Goal: Find specific page/section: Find specific page/section

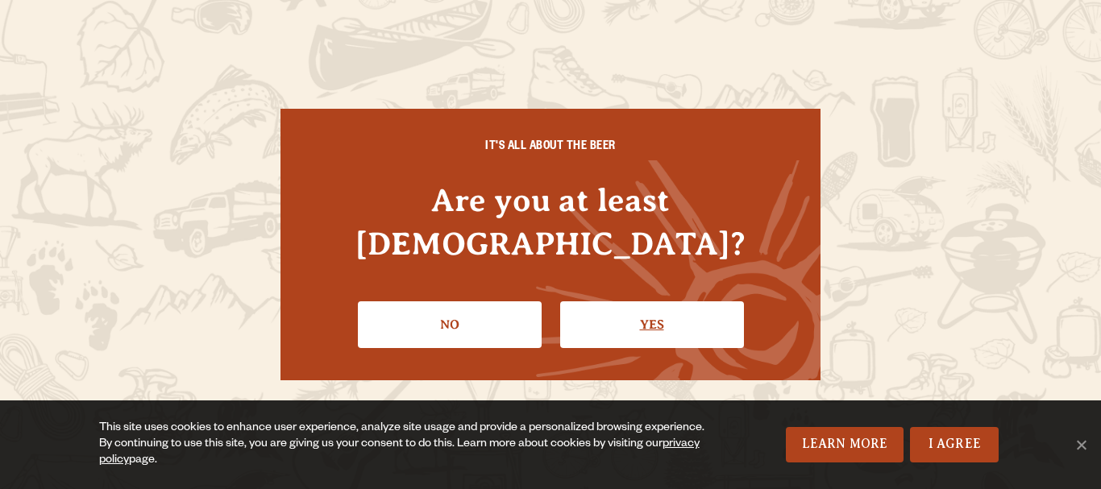
click at [613, 302] on link "Yes" at bounding box center [652, 325] width 184 height 47
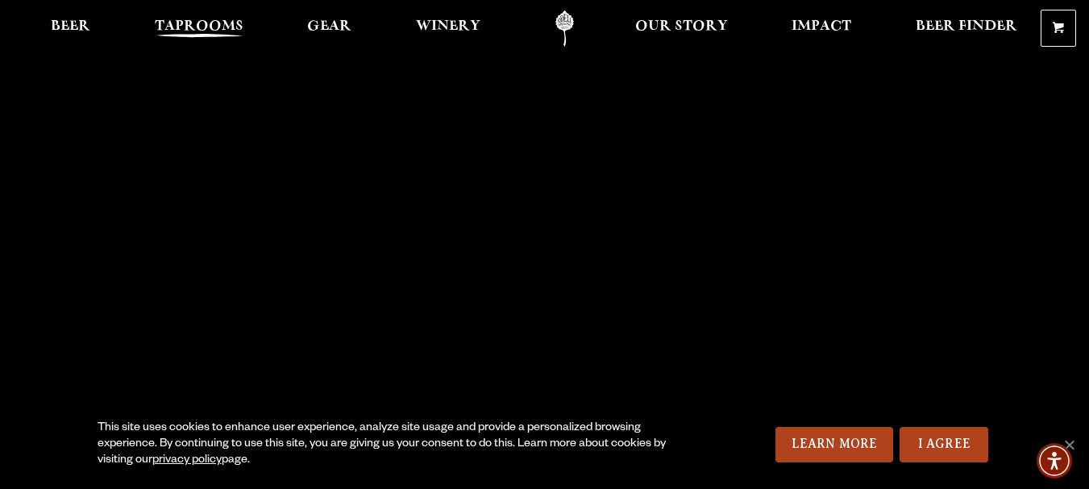
click at [215, 31] on span "Taprooms" at bounding box center [199, 26] width 89 height 13
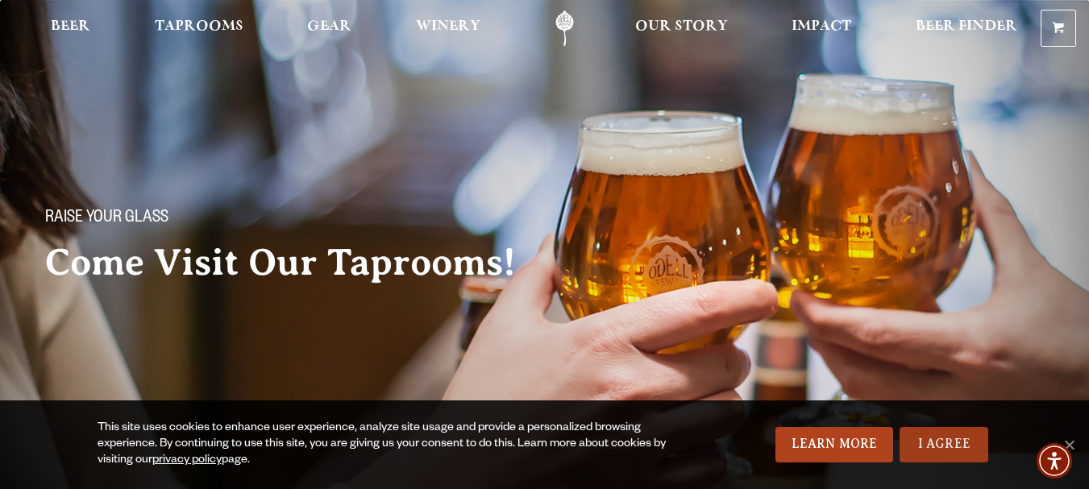
click at [920, 440] on link "I Agree" at bounding box center [944, 444] width 89 height 35
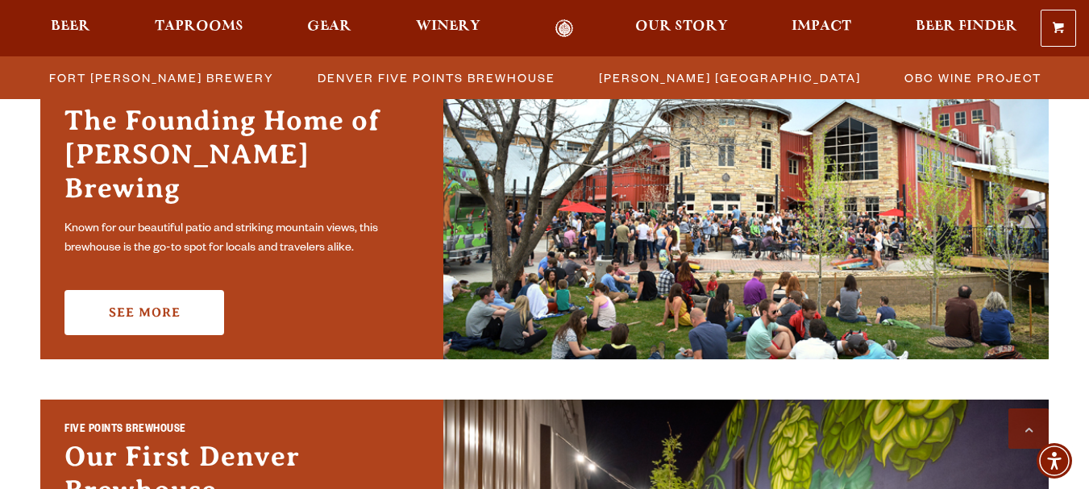
scroll to position [484, 0]
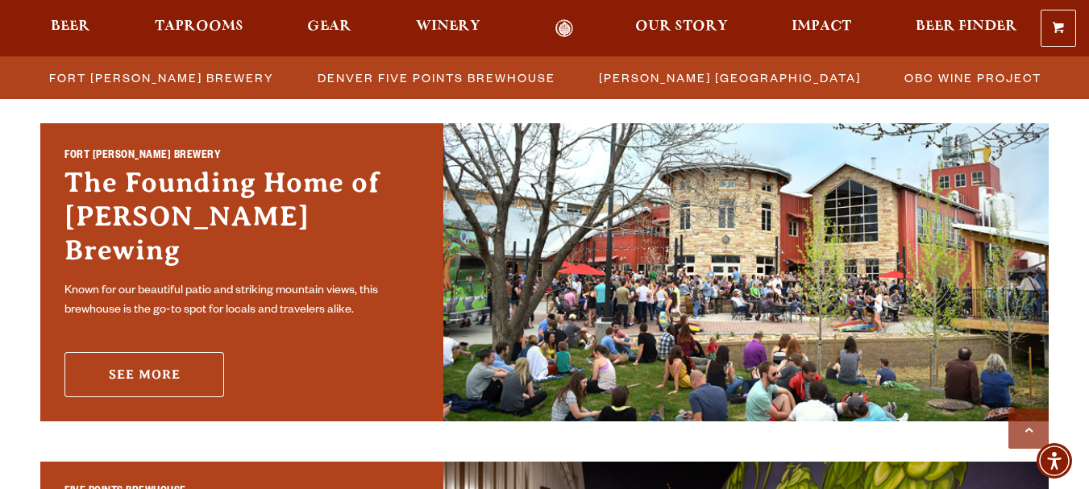
click at [131, 355] on link "See More" at bounding box center [145, 374] width 160 height 45
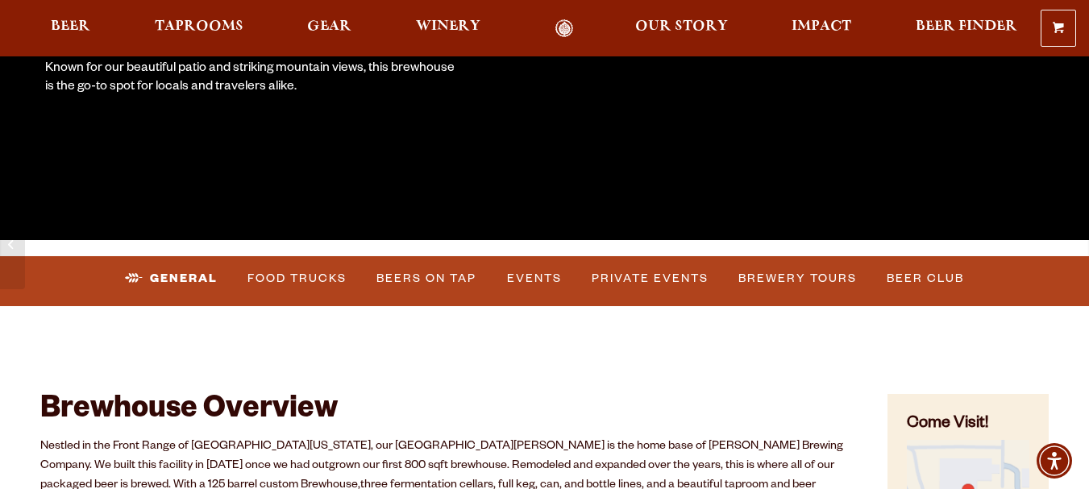
scroll to position [387, 0]
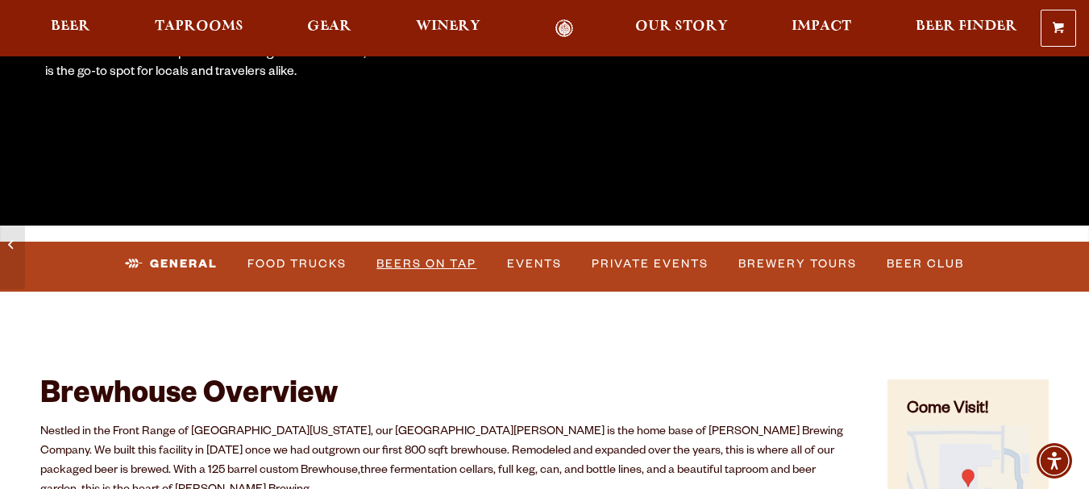
click at [408, 263] on link "Beers on Tap" at bounding box center [426, 264] width 113 height 37
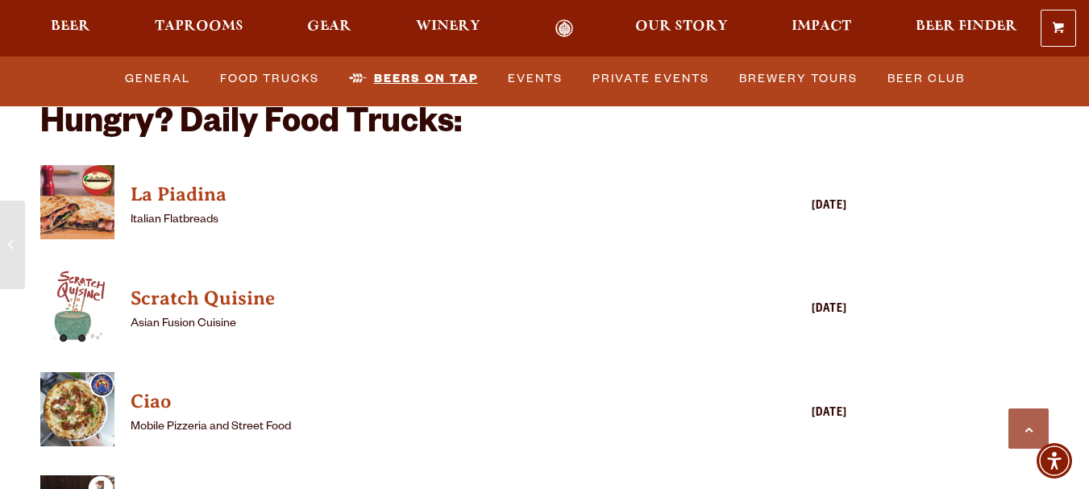
scroll to position [3871, 0]
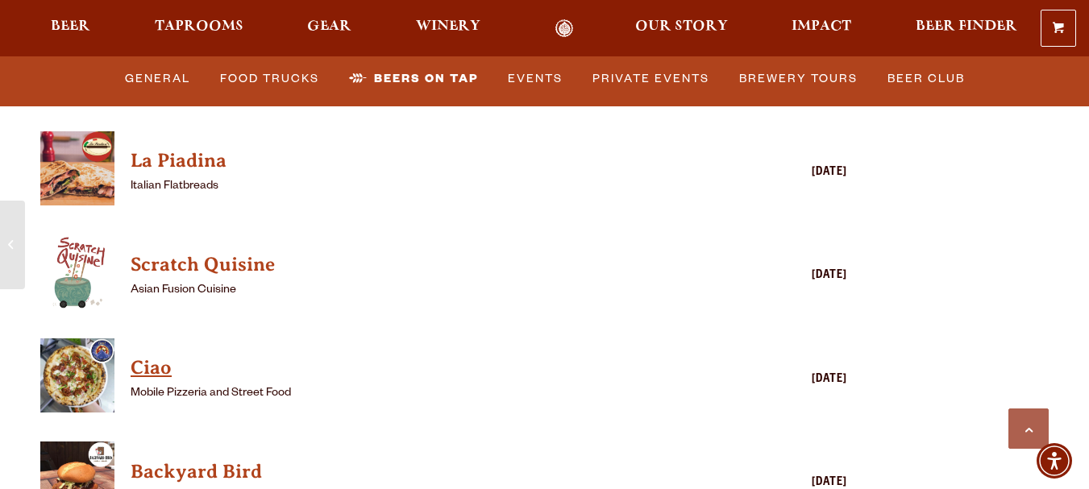
click at [155, 356] on h4 "Ciao" at bounding box center [421, 369] width 580 height 26
